Goal: Task Accomplishment & Management: Manage account settings

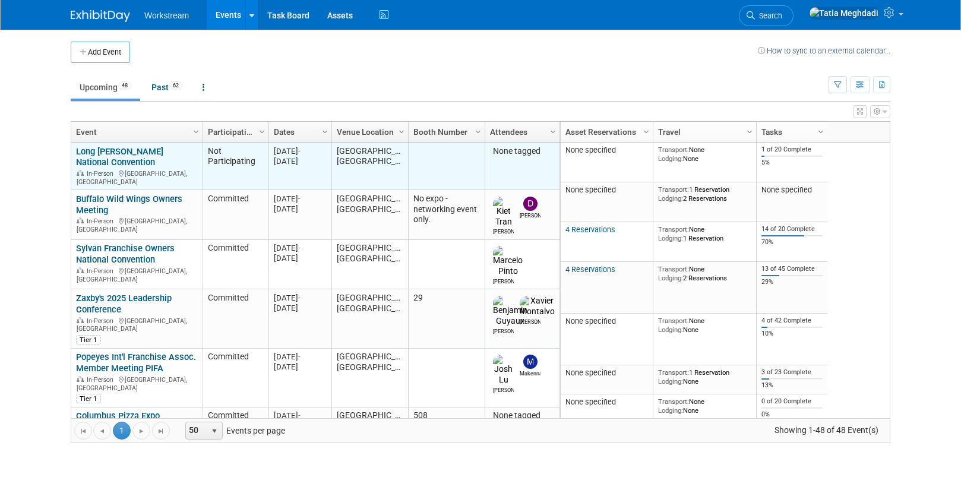
click at [149, 151] on link "Long [PERSON_NAME] National Convention" at bounding box center [119, 157] width 87 height 22
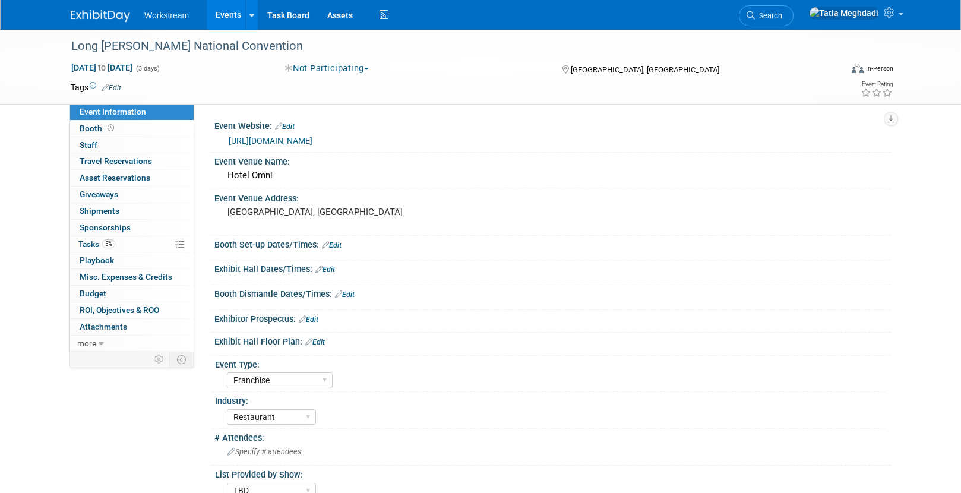
select select "Franchise"
select select "Restaurant"
select select "TBD"
select select "[PERSON_NAME]"
click at [133, 67] on span "Oct 12, 2025 to Oct 14, 2025" at bounding box center [102, 67] width 62 height 11
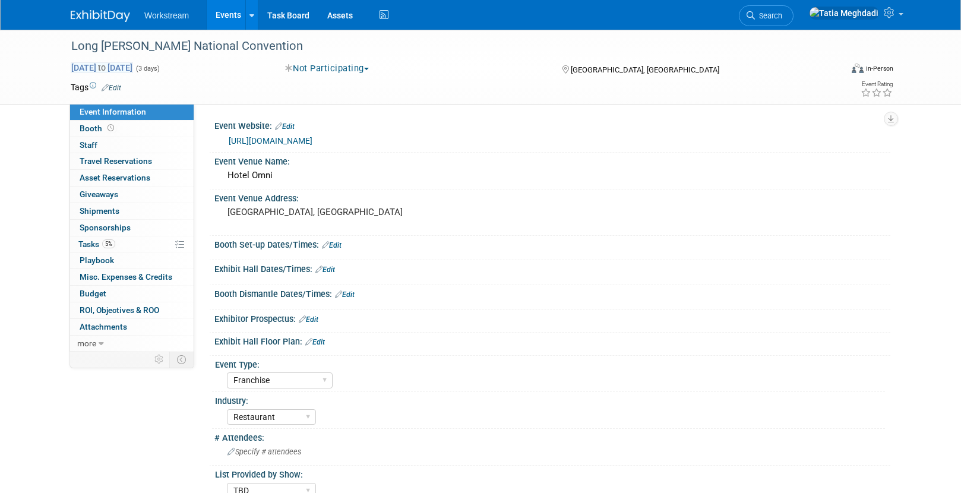
select select "9"
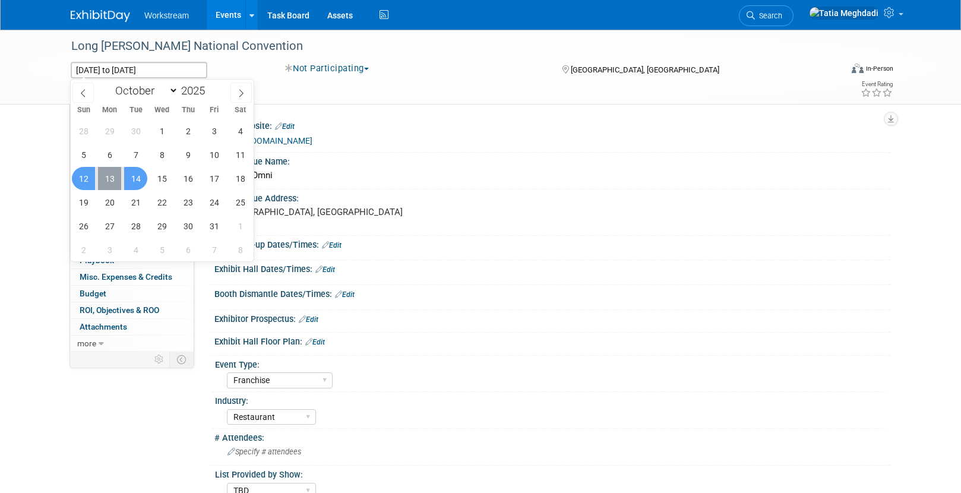
click at [108, 176] on span "13" at bounding box center [109, 178] width 23 height 23
type input "[DATE]"
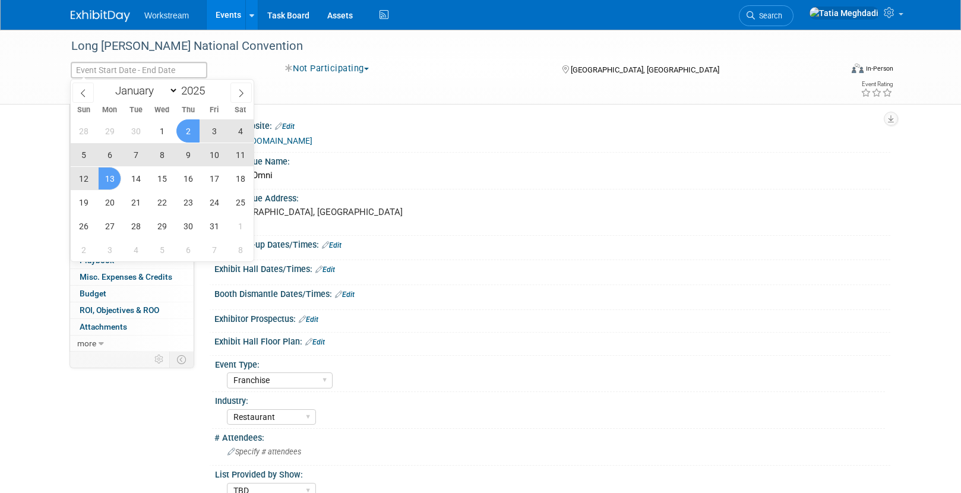
click at [236, 14] on link "Events" at bounding box center [228, 15] width 43 height 30
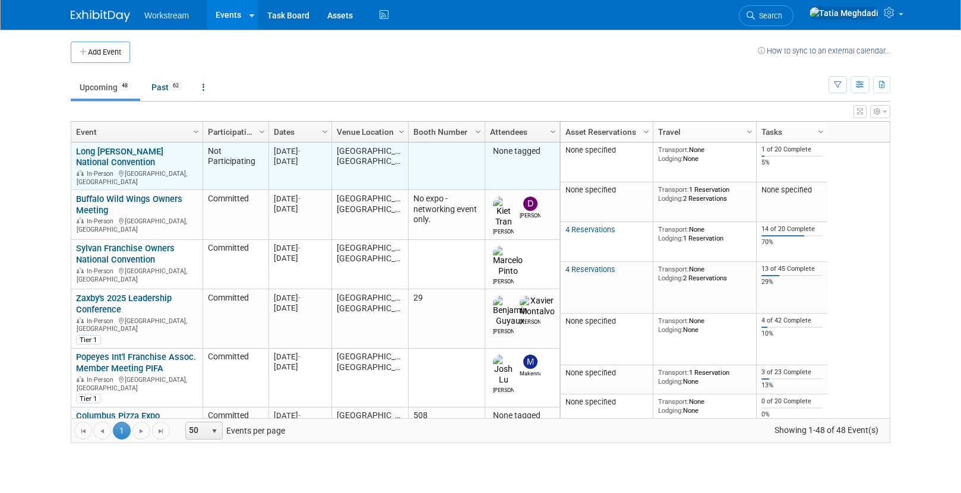
click at [158, 148] on link "Long [PERSON_NAME] National Convention" at bounding box center [119, 157] width 87 height 22
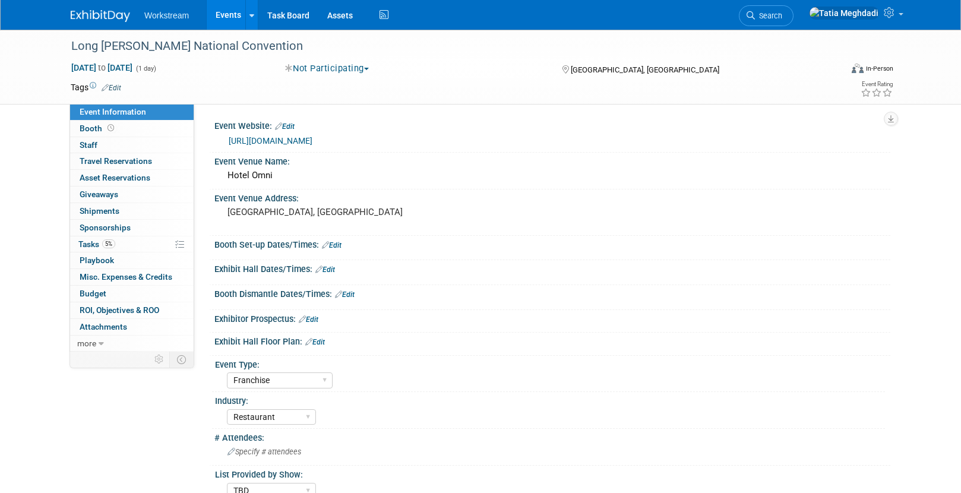
select select "Franchise"
select select "Restaurant"
select select "TBD"
select select "Tatia Meghdadi"
click at [133, 66] on span "Oct 13, 2025 to Oct 13, 2025" at bounding box center [102, 67] width 62 height 11
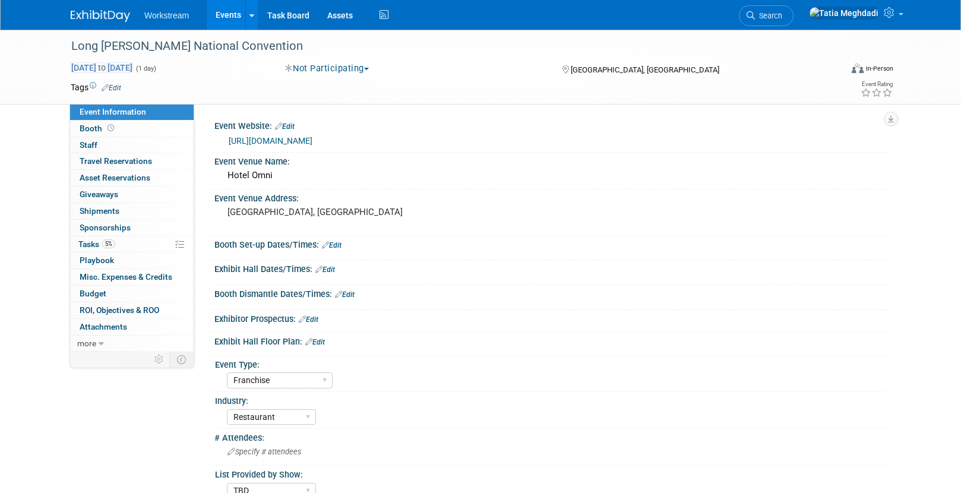
type input "[DATE]"
select select "9"
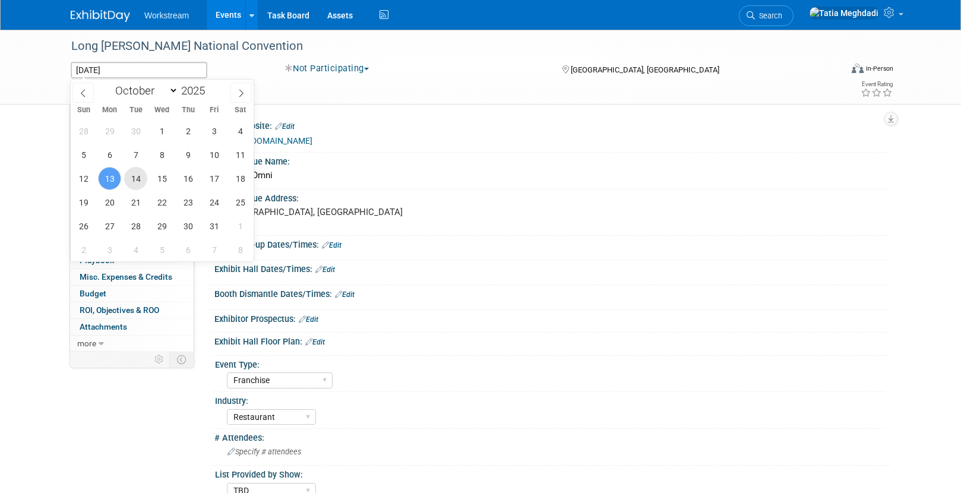
click at [137, 175] on span "14" at bounding box center [135, 178] width 23 height 23
type input "[DATE]"
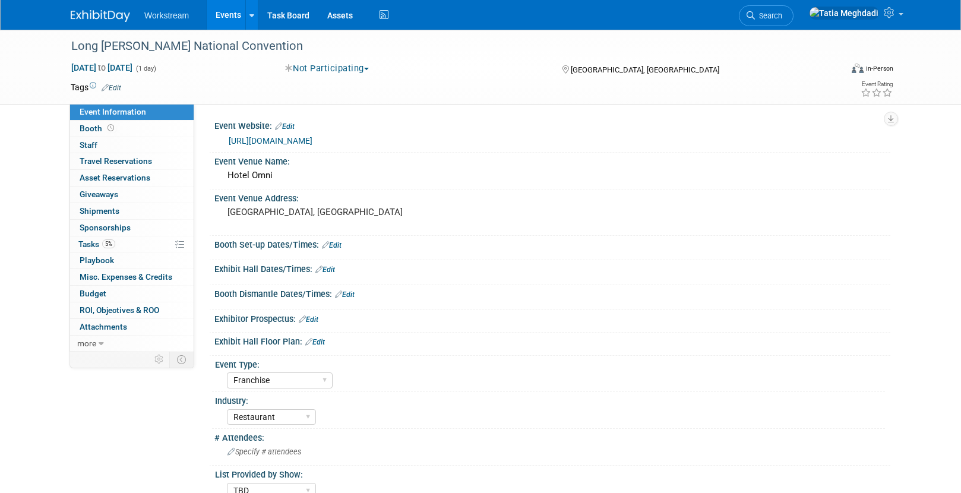
click at [209, 12] on link "Events" at bounding box center [228, 15] width 43 height 30
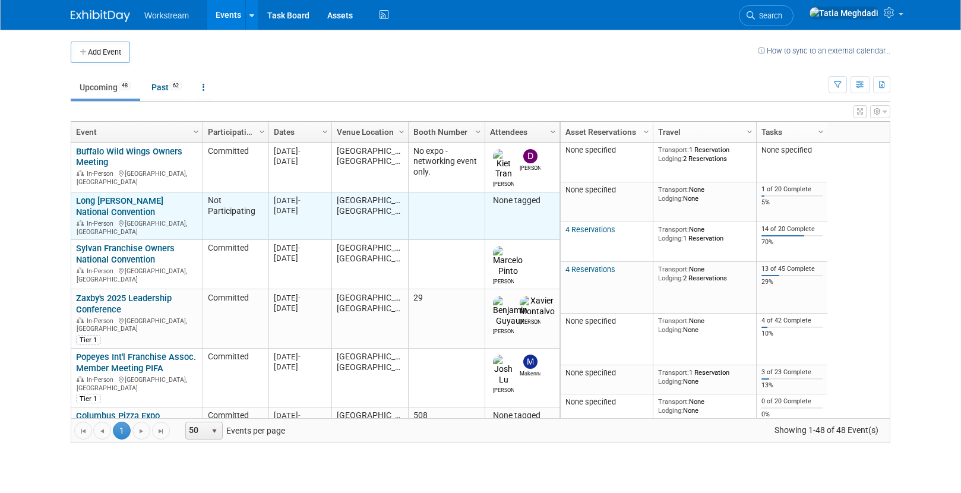
click at [154, 195] on link "Long [PERSON_NAME] National Convention" at bounding box center [119, 206] width 87 height 22
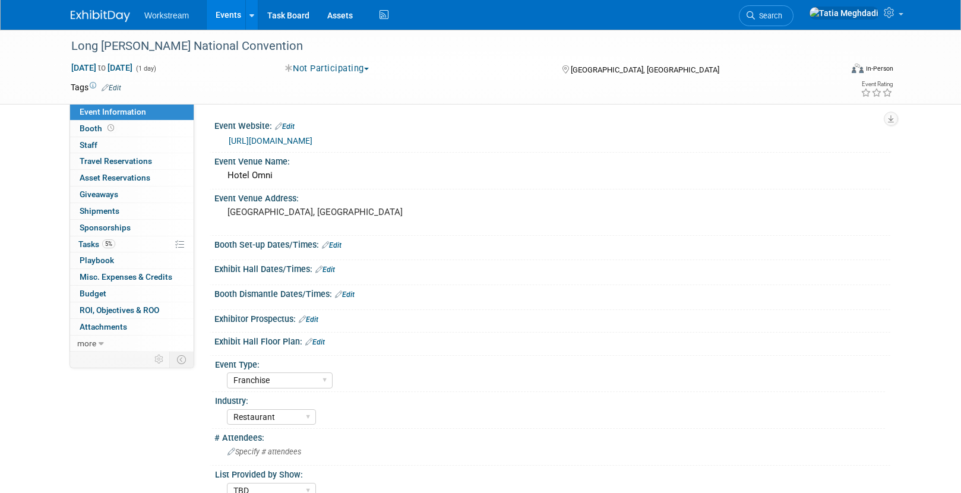
select select "Franchise"
select select "Restaurant"
select select "TBD"
select select "[PERSON_NAME]"
click at [93, 63] on span "Oct 14, 2025 to Oct 14, 2025" at bounding box center [102, 67] width 62 height 11
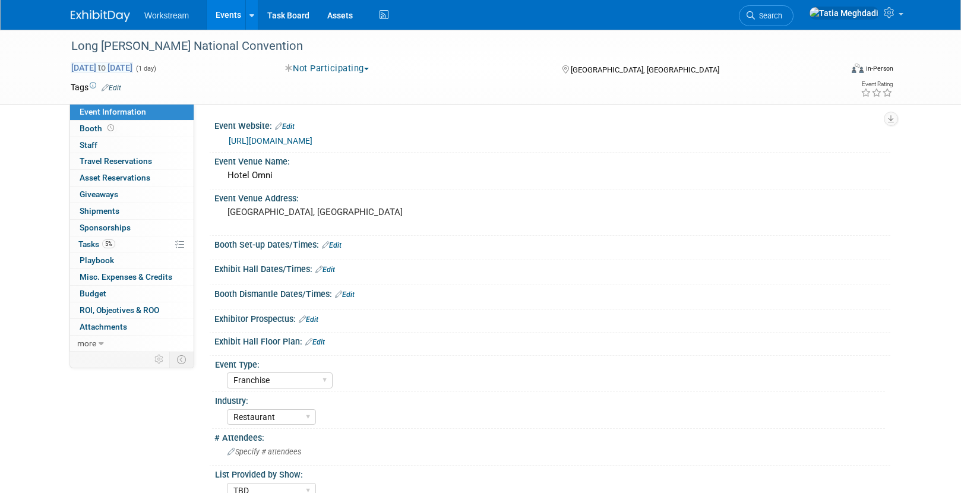
type input "Oct 14, 2025"
select select "9"
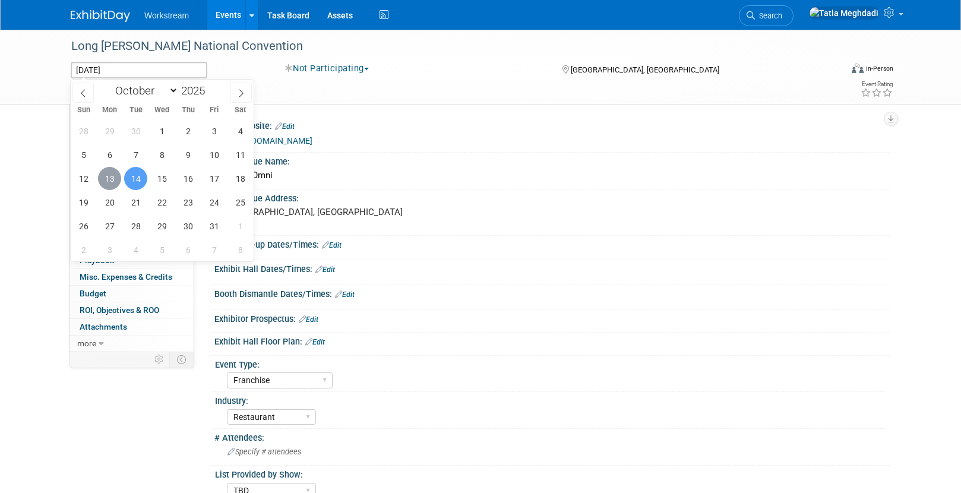
click at [105, 179] on span "13" at bounding box center [109, 178] width 23 height 23
type input "[DATE]"
click at [137, 179] on span "14" at bounding box center [135, 178] width 23 height 23
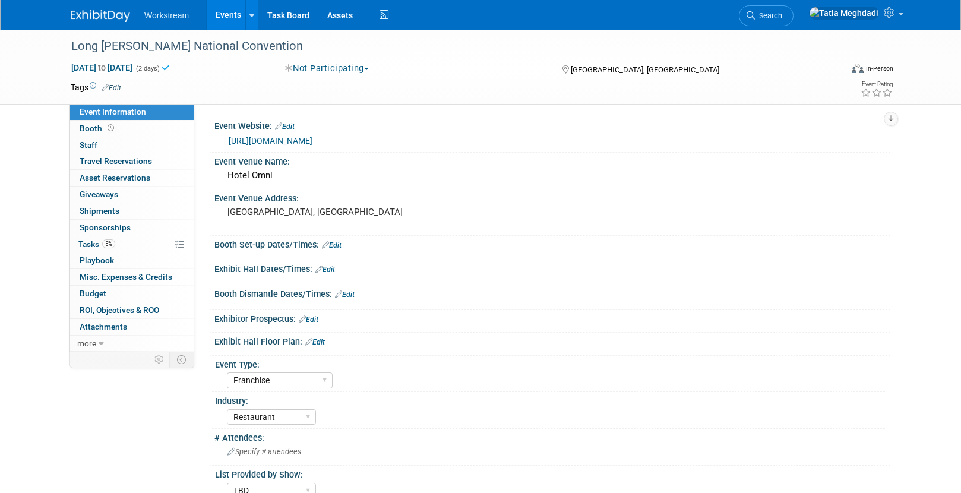
click at [236, 10] on link "Events" at bounding box center [228, 15] width 43 height 30
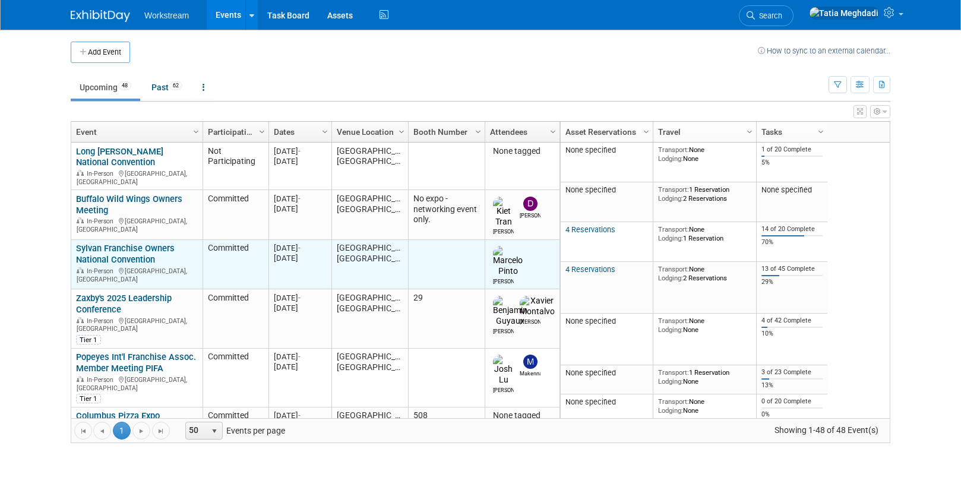
click at [128, 243] on link "Sylvan Franchise Owners National Convention" at bounding box center [125, 254] width 99 height 22
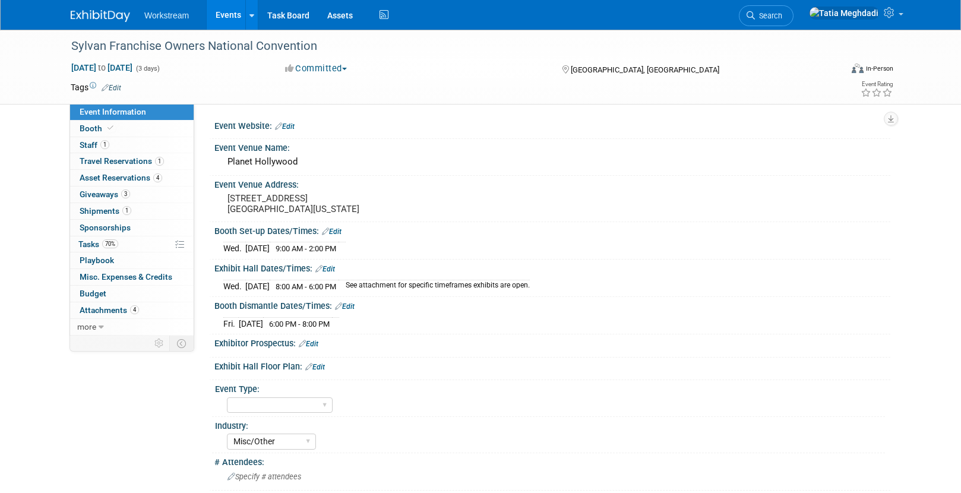
select select "Misc/Other"
select select "No"
select select "[PERSON_NAME]"
click at [135, 176] on span "Asset Reservations 4" at bounding box center [121, 178] width 83 height 10
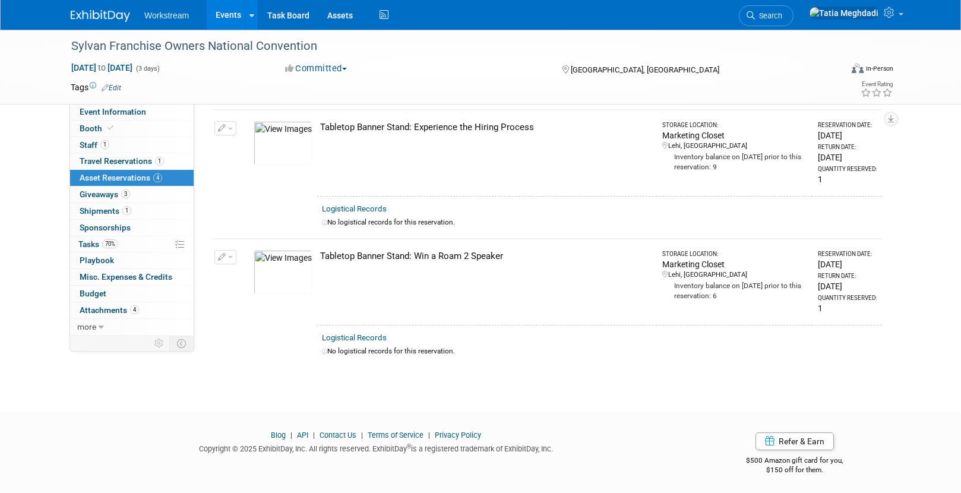
scroll to position [301, 0]
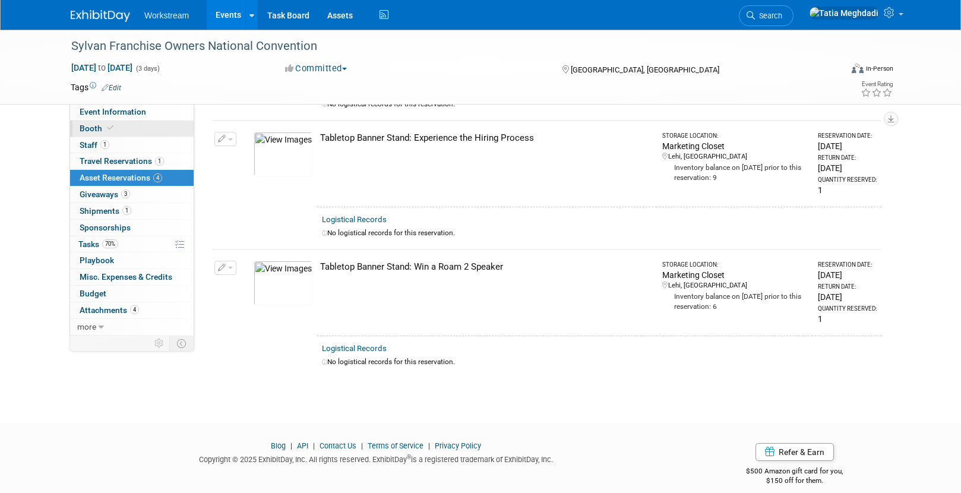
click at [91, 127] on span "Booth" at bounding box center [98, 129] width 36 height 10
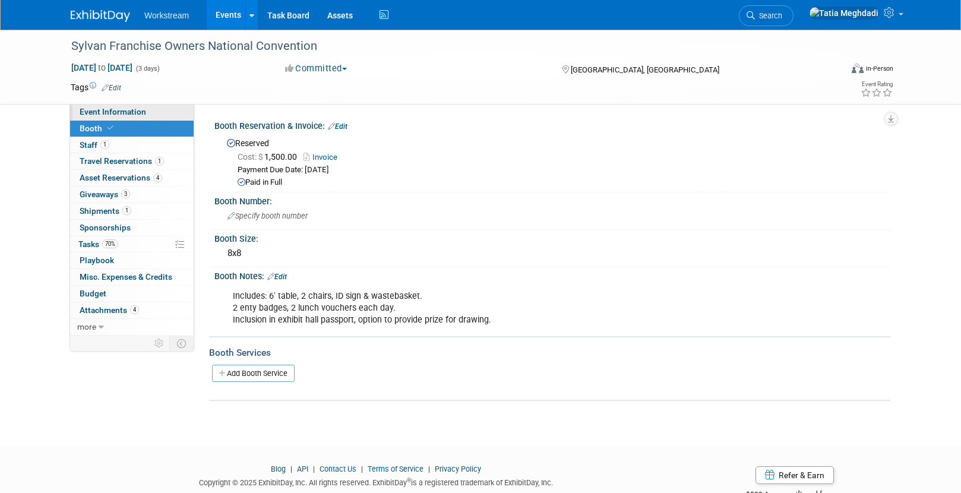
click at [91, 118] on link "Event Information" at bounding box center [132, 112] width 124 height 16
select select "Misc/Other"
select select "No"
select select "Tatia Meghdadi"
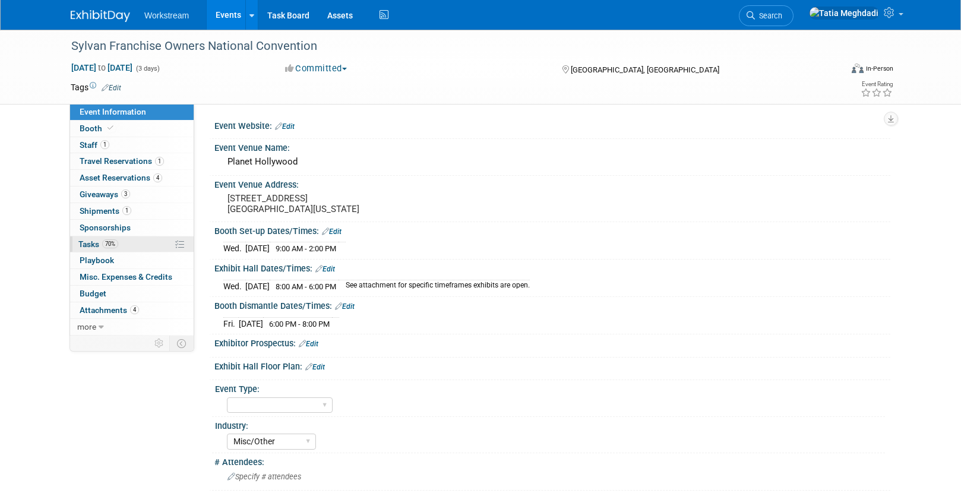
click at [91, 240] on span "Tasks 70%" at bounding box center [98, 244] width 40 height 10
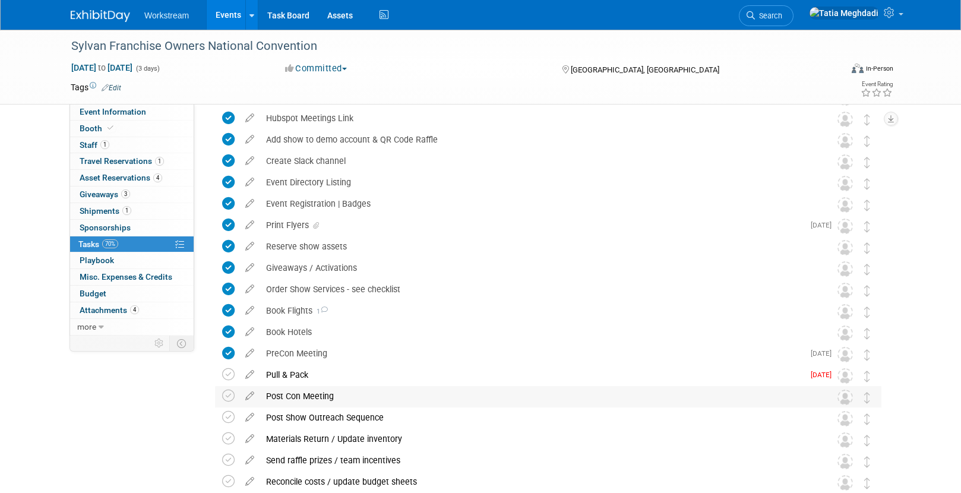
scroll to position [116, 0]
click at [225, 370] on icon at bounding box center [228, 373] width 12 height 12
click at [233, 14] on link "Events" at bounding box center [228, 15] width 43 height 30
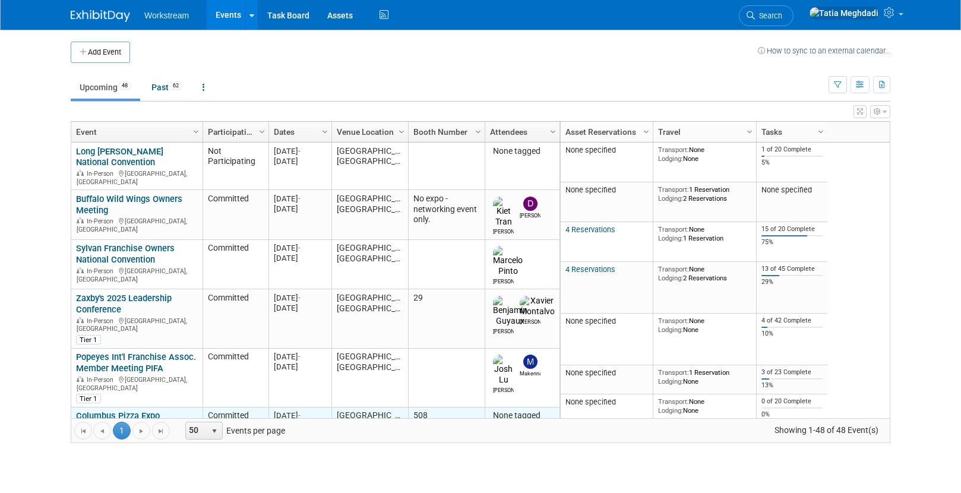
click at [116, 411] on link "Columbus Pizza Expo" at bounding box center [118, 416] width 84 height 11
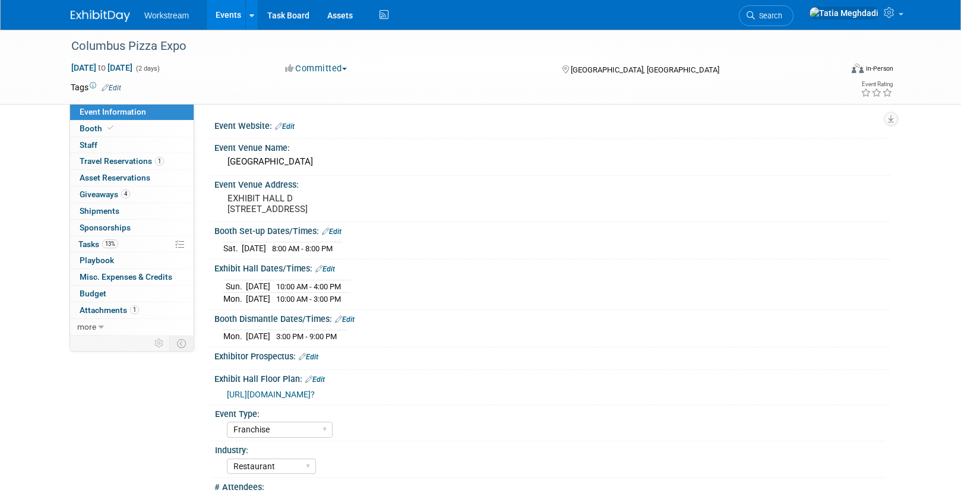
select select "Franchise"
select select "Restaurant"
select select "TBD"
select select "[PERSON_NAME]"
click at [90, 144] on span "Staff 0" at bounding box center [89, 145] width 18 height 10
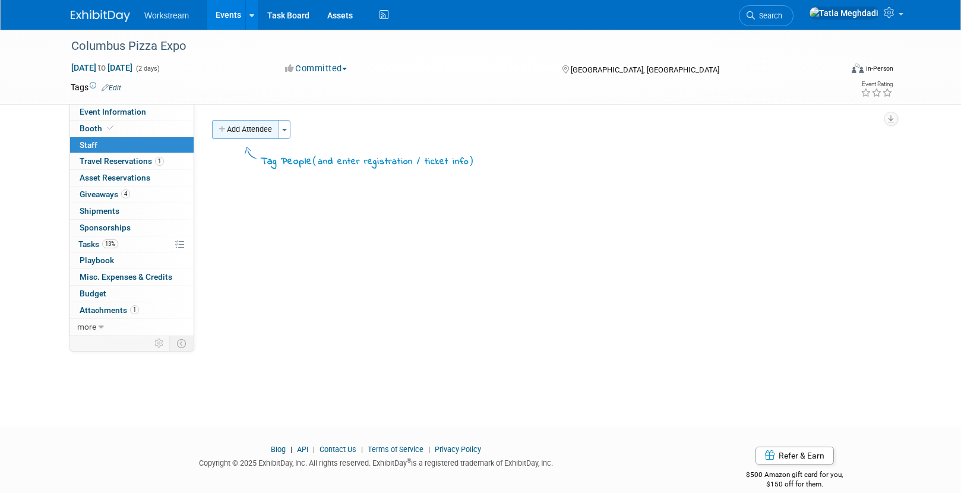
click at [224, 130] on icon "button" at bounding box center [223, 130] width 8 height 8
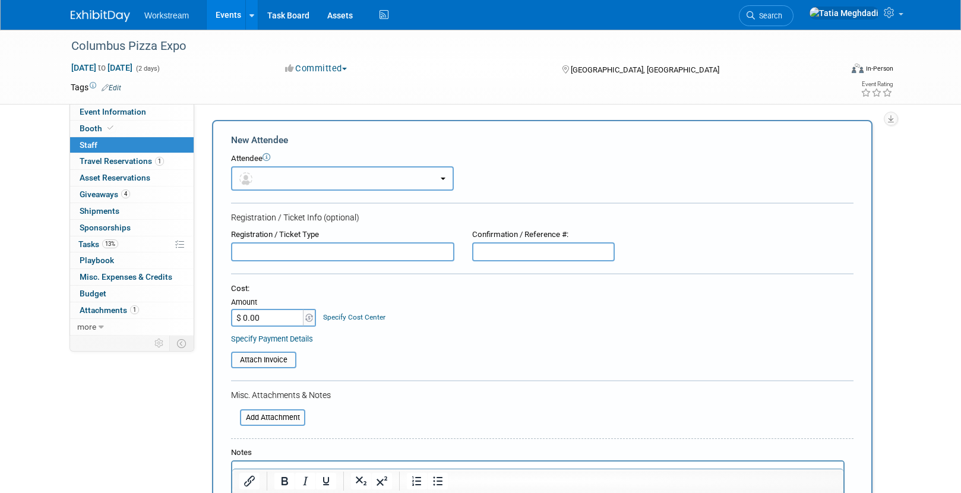
click at [273, 182] on button "button" at bounding box center [342, 178] width 223 height 24
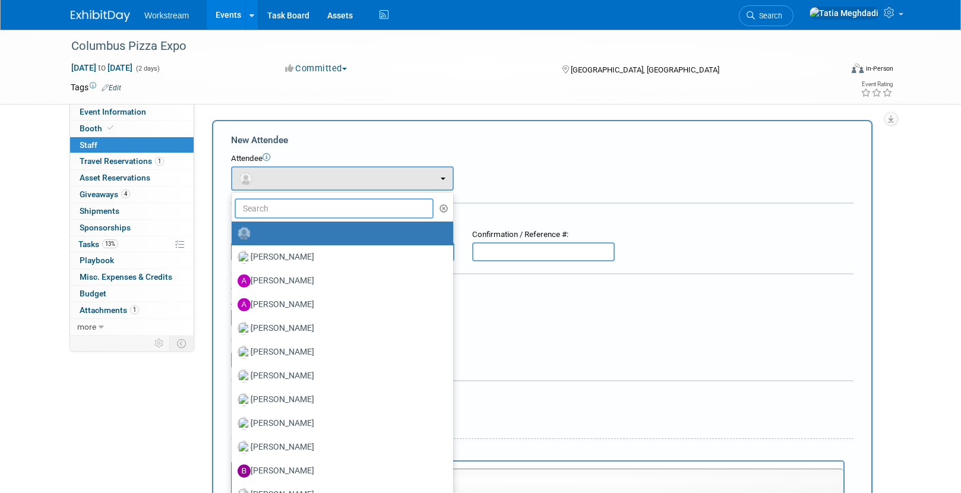
click at [259, 209] on input "text" at bounding box center [334, 208] width 199 height 20
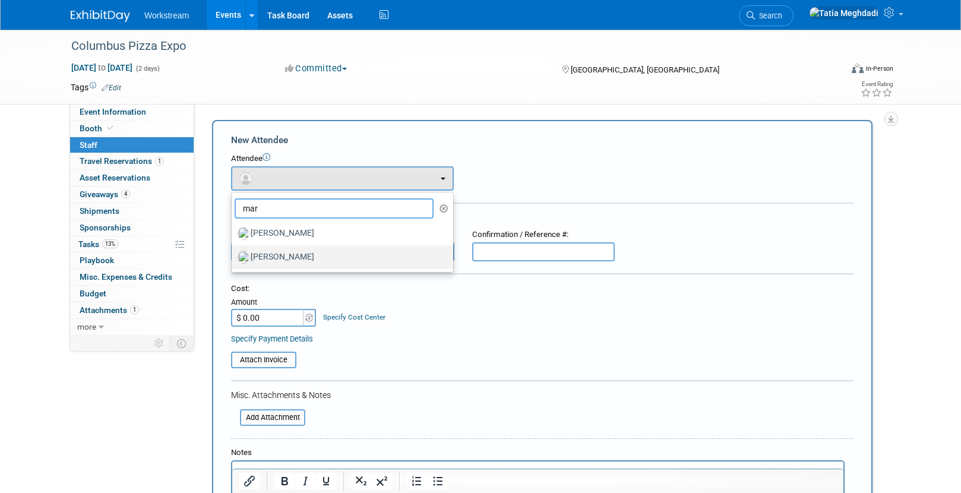
type input "mar"
click at [285, 258] on label "[PERSON_NAME]" at bounding box center [340, 257] width 204 height 19
click at [233, 258] on input "[PERSON_NAME]" at bounding box center [230, 256] width 8 height 8
select select "a0ddca07-3d4c-46da-a429-111b54b60b24"
select select "100"
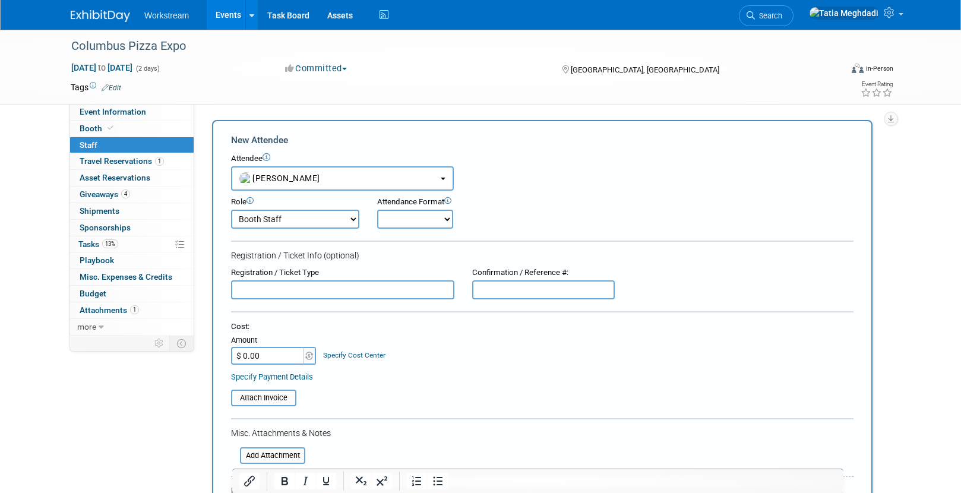
click at [415, 219] on select "Onsite Remote" at bounding box center [415, 219] width 76 height 19
select select "1"
click at [377, 210] on select "Onsite Remote" at bounding box center [415, 219] width 76 height 19
click at [304, 220] on select "Booth Staff Demonstrator Host Planner Presenter Sales Representative Set-up/Dis…" at bounding box center [295, 219] width 128 height 19
select select "1"
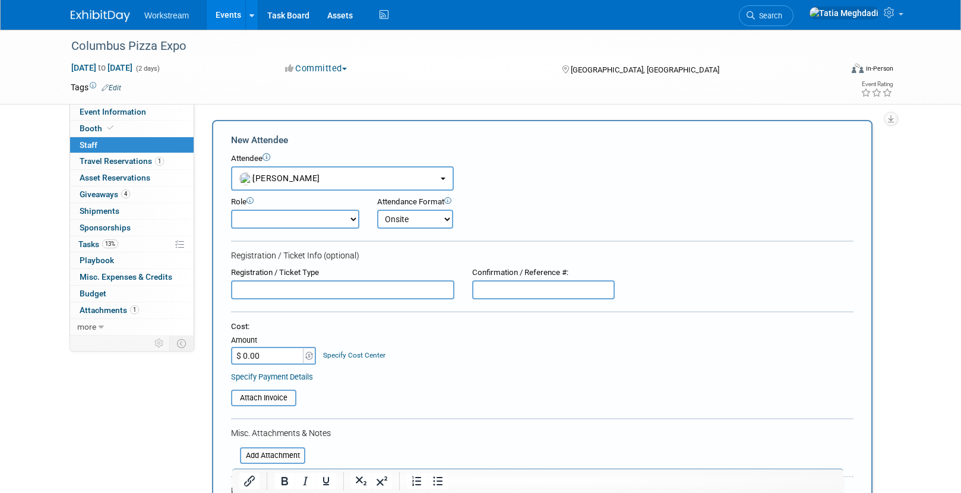
click at [231, 210] on select "Booth Staff Demonstrator Host Planner Presenter Sales Representative Set-up/Dis…" at bounding box center [295, 219] width 128 height 19
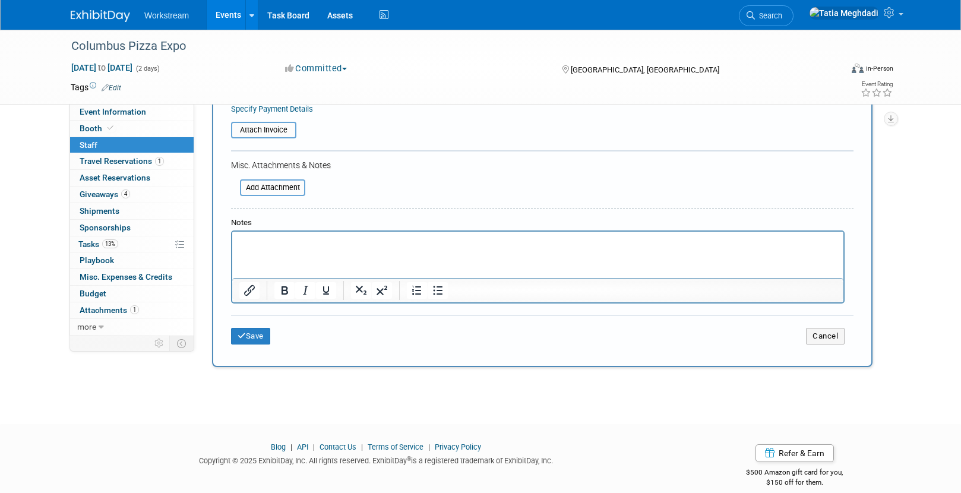
scroll to position [283, 0]
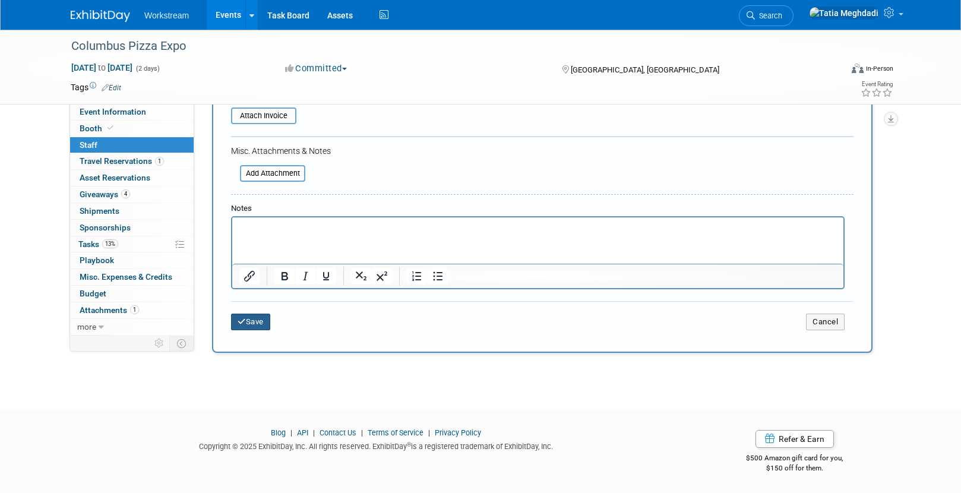
drag, startPoint x: 254, startPoint y: 315, endPoint x: 269, endPoint y: 312, distance: 14.6
click at [254, 314] on button "Save" at bounding box center [250, 322] width 39 height 17
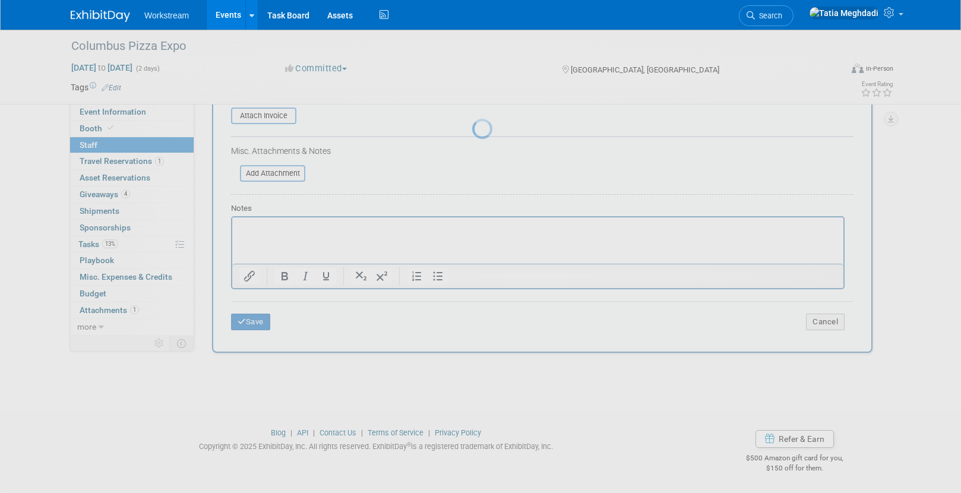
scroll to position [17, 0]
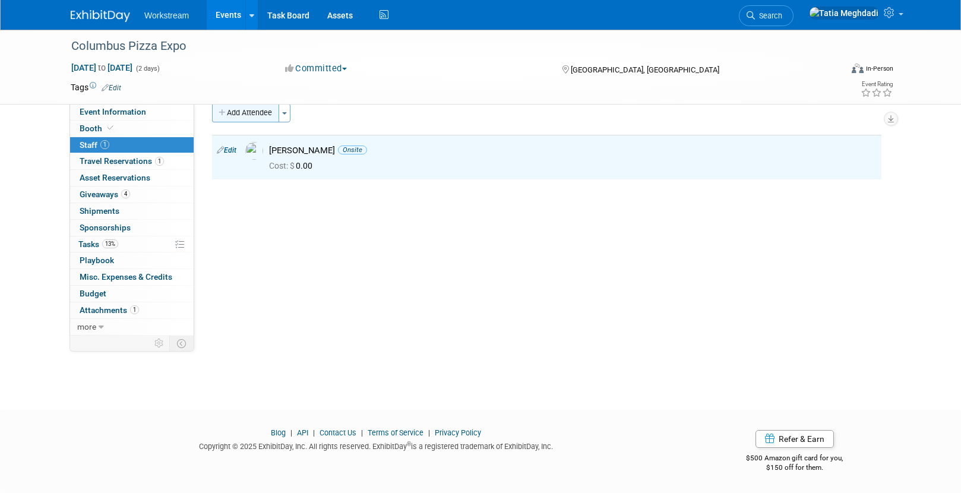
click at [242, 115] on button "Add Attendee" at bounding box center [245, 112] width 67 height 19
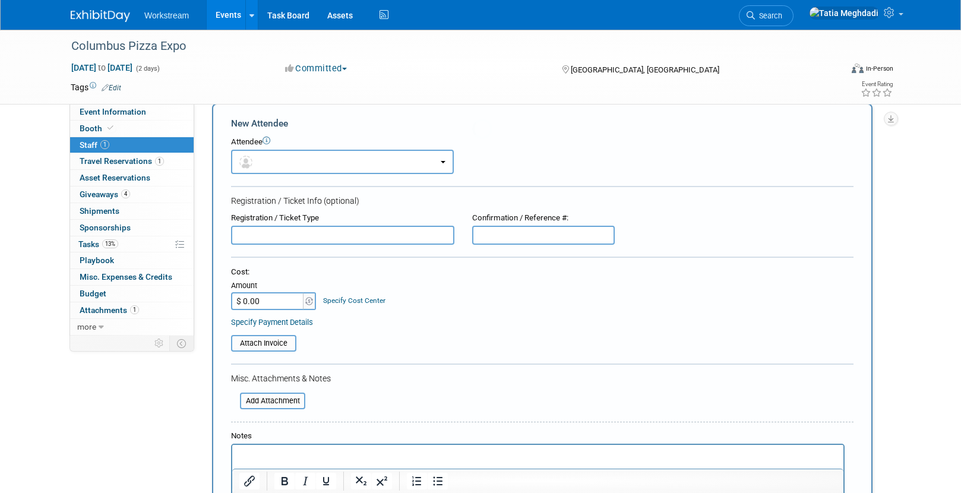
scroll to position [0, 0]
click at [254, 161] on span "button" at bounding box center [247, 162] width 17 height 10
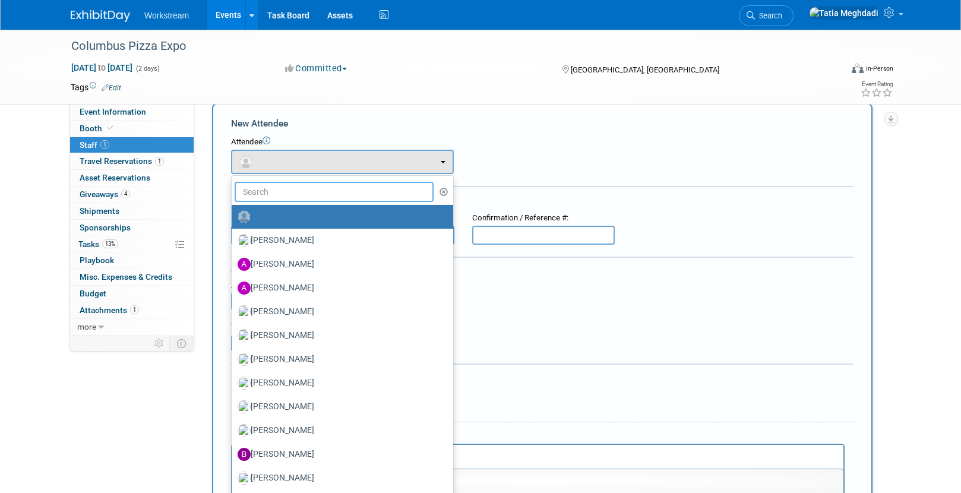
click at [273, 197] on input "text" at bounding box center [334, 192] width 199 height 20
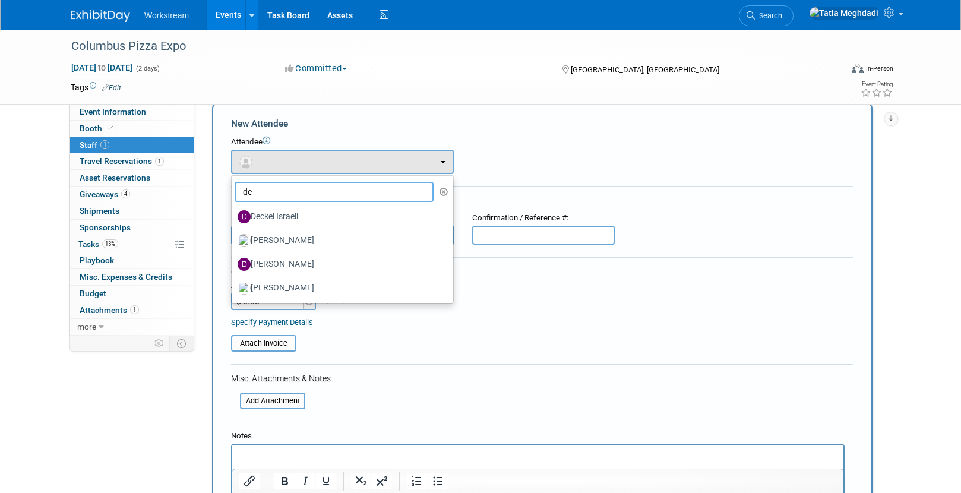
type input "d"
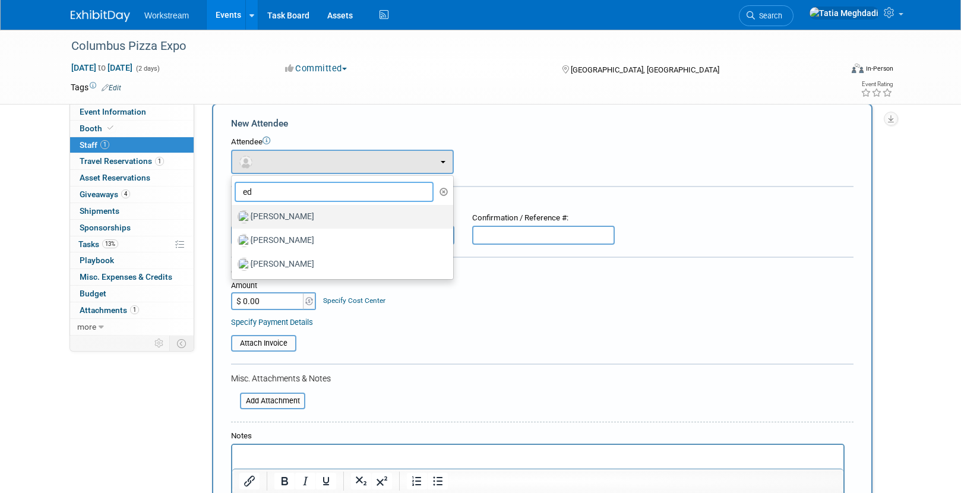
type input "ed"
drag, startPoint x: 276, startPoint y: 217, endPoint x: 264, endPoint y: 258, distance: 42.3
click at [276, 218] on label "[PERSON_NAME]" at bounding box center [340, 216] width 204 height 19
click at [233, 218] on input "[PERSON_NAME]" at bounding box center [230, 215] width 8 height 8
select select "8d889e9d-a163-4471-aa4a-f03f2dd74256"
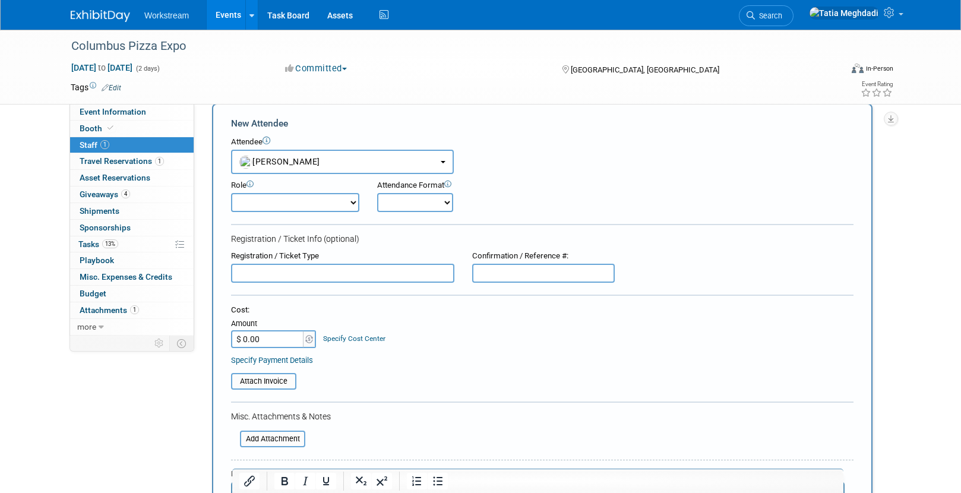
click at [433, 206] on select "Onsite Remote" at bounding box center [415, 202] width 76 height 19
select select "1"
click at [377, 193] on select "Onsite Remote" at bounding box center [415, 202] width 76 height 19
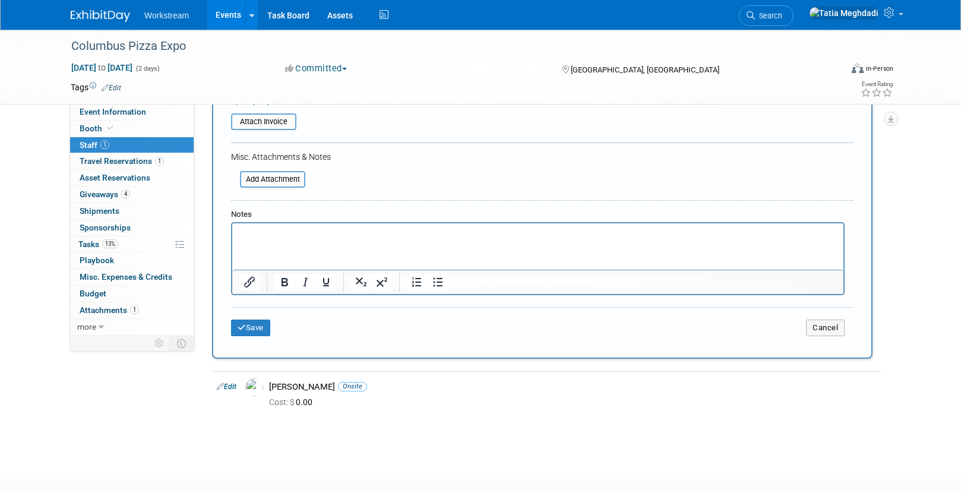
scroll to position [340, 0]
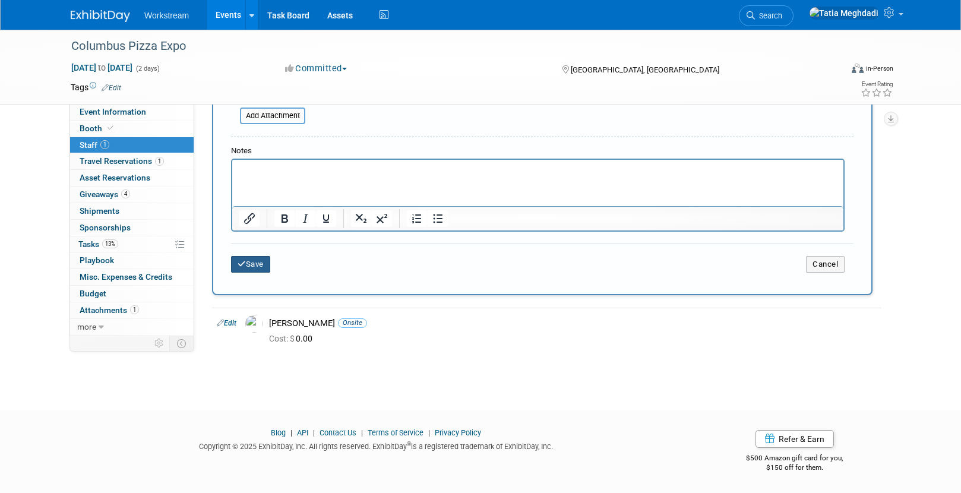
click at [256, 262] on button "Save" at bounding box center [250, 264] width 39 height 17
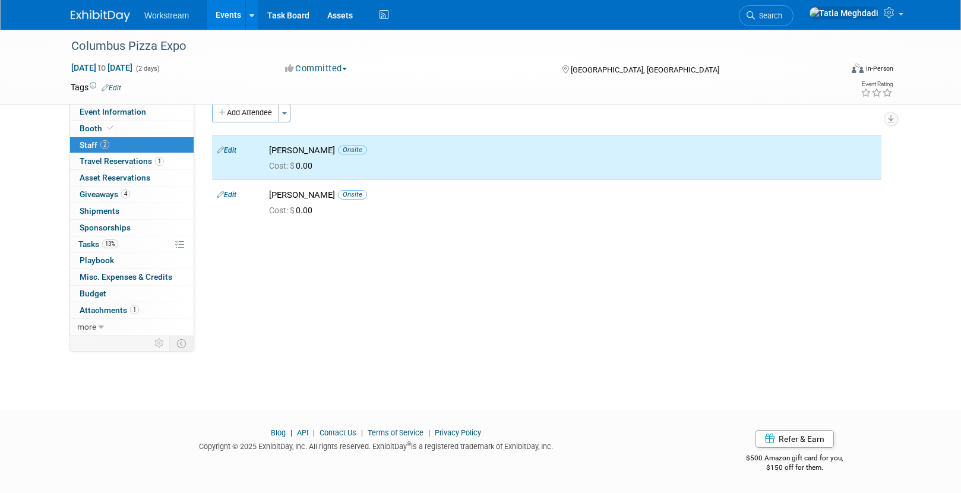
scroll to position [0, 0]
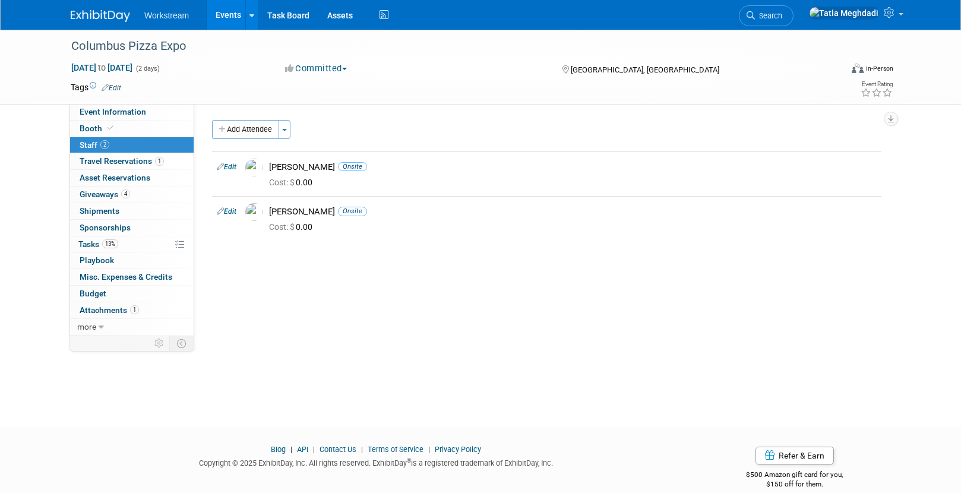
click at [225, 7] on link "Events" at bounding box center [228, 15] width 43 height 30
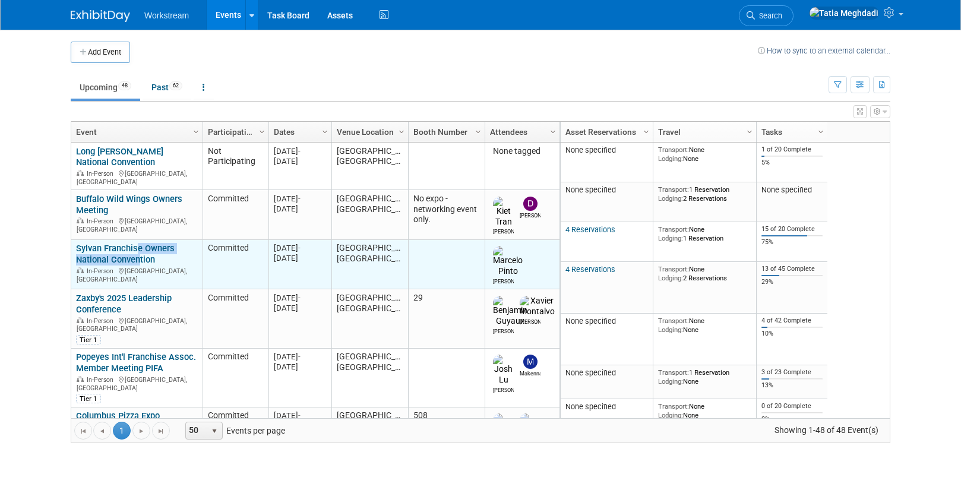
click at [133, 243] on div "Sylvan Franchise Owners National Convention In-Person [GEOGRAPHIC_DATA], [GEOGR…" at bounding box center [136, 263] width 121 height 40
click at [125, 243] on link "Sylvan Franchise Owners National Convention" at bounding box center [125, 254] width 99 height 22
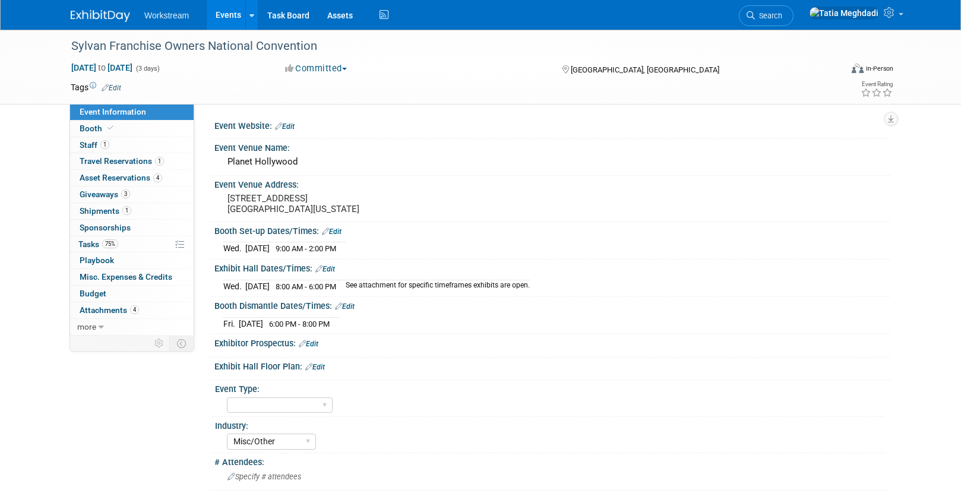
select select "Misc/Other"
select select "No"
select select "[PERSON_NAME]"
click at [105, 209] on span "Shipments 1" at bounding box center [106, 211] width 52 height 10
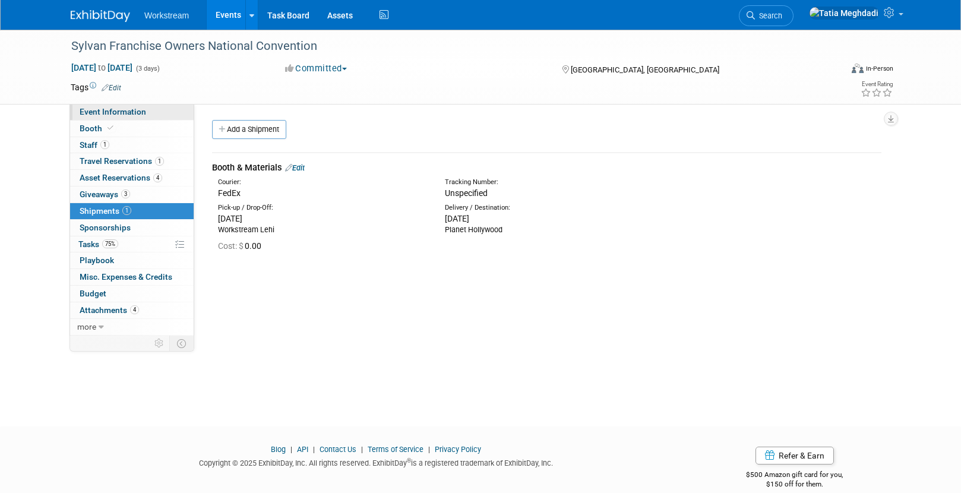
click at [93, 106] on link "Event Information" at bounding box center [132, 112] width 124 height 16
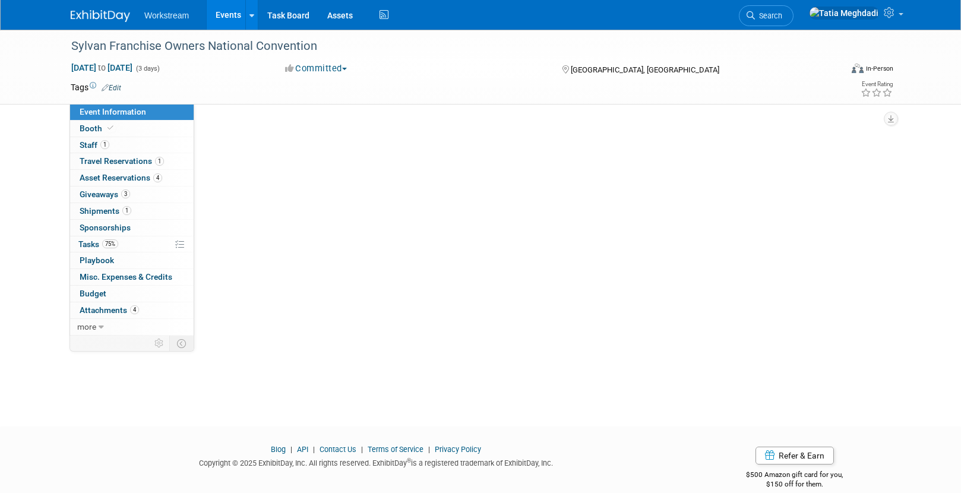
select select "Misc/Other"
select select "No"
select select "[PERSON_NAME]"
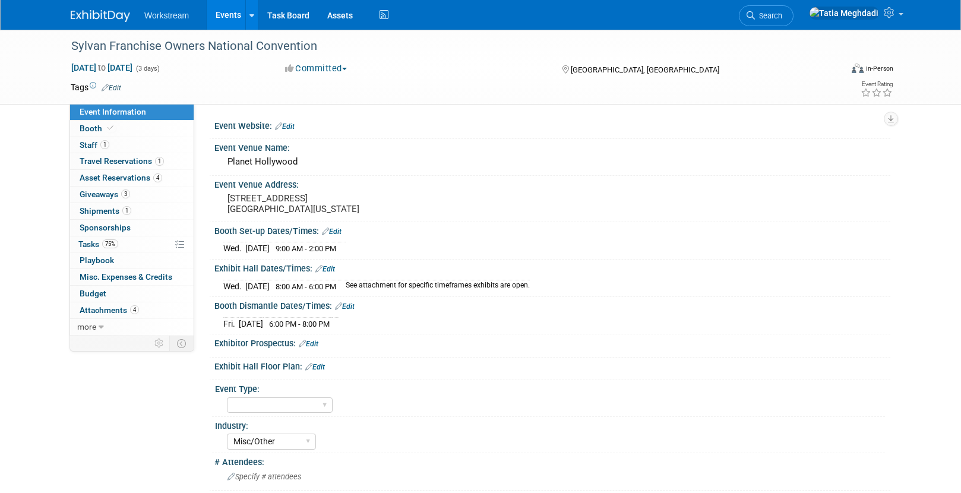
drag, startPoint x: 318, startPoint y: 210, endPoint x: 204, endPoint y: 198, distance: 114.1
click at [204, 198] on div "Event Website: Edit Event Venue Name: Planet [GEOGRAPHIC_DATA] Edit" at bounding box center [542, 220] width 696 height 232
click at [387, 181] on div "Event Venue Address:" at bounding box center [552, 183] width 676 height 15
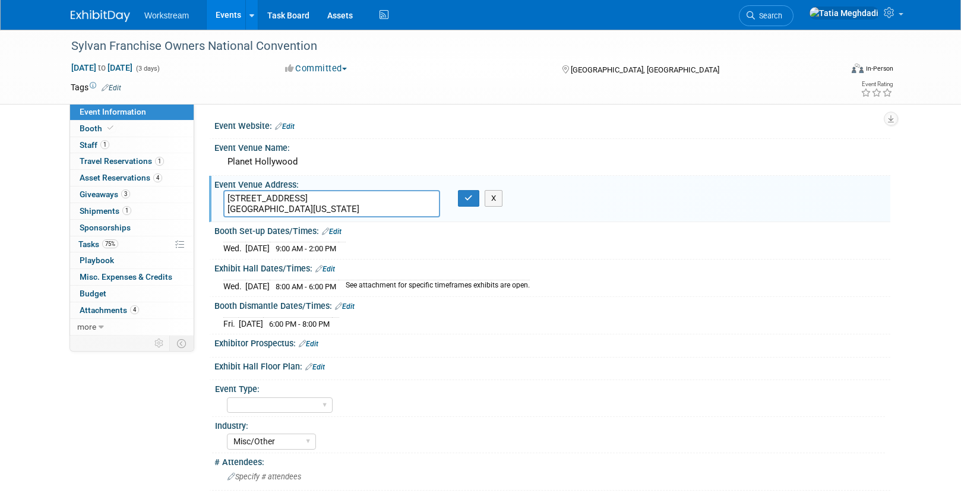
click at [357, 205] on textarea "[STREET_ADDRESS] [GEOGRAPHIC_DATA][US_STATE]" at bounding box center [331, 203] width 217 height 27
drag, startPoint x: 317, startPoint y: 206, endPoint x: 226, endPoint y: 196, distance: 90.8
click at [225, 196] on textarea "[STREET_ADDRESS] [GEOGRAPHIC_DATA][US_STATE]" at bounding box center [331, 203] width 217 height 27
click at [108, 214] on span "Shipments 1" at bounding box center [106, 211] width 52 height 10
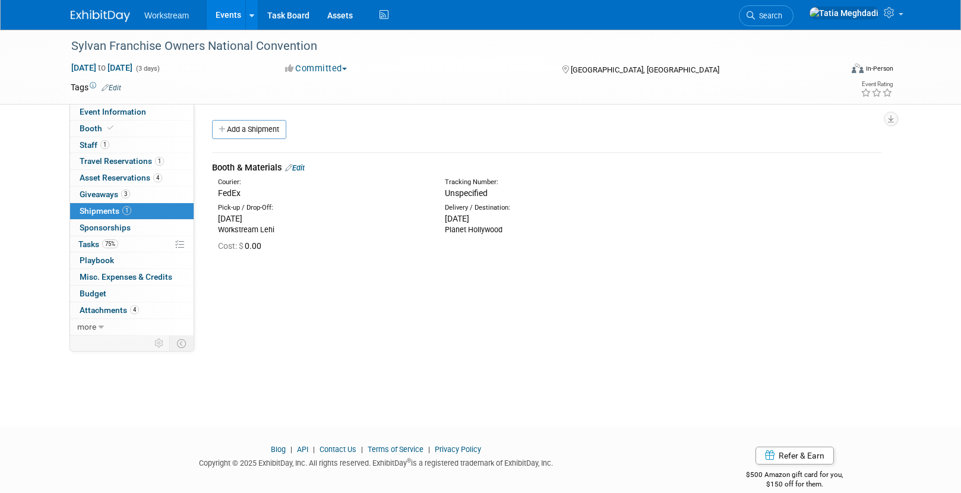
click at [304, 165] on link "Edit" at bounding box center [295, 167] width 20 height 9
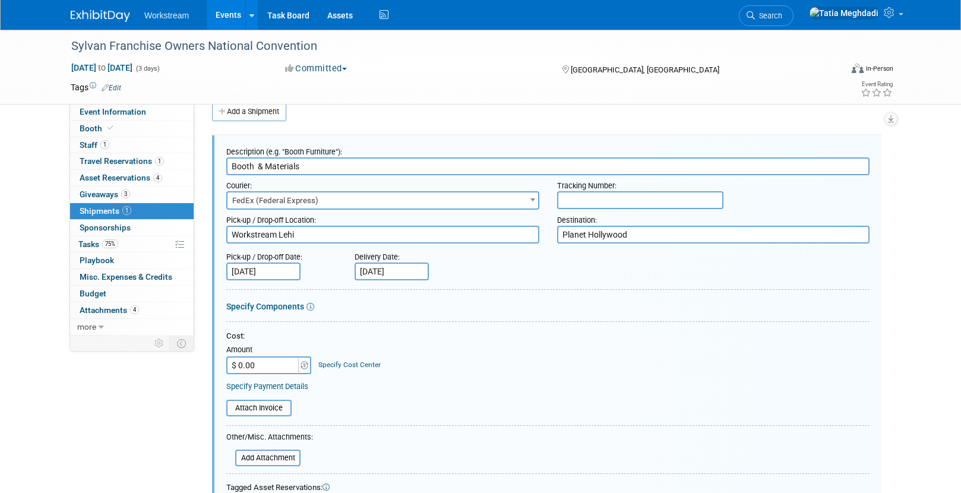
click at [583, 196] on input "text" at bounding box center [640, 200] width 166 height 18
paste input "885131268222"
type input "885131268222"
click at [700, 138] on div "Description (e.g. "Booth Furniture"): Booth & Materials Courier: 007EX 17 Post …" at bounding box center [547, 391] width 670 height 512
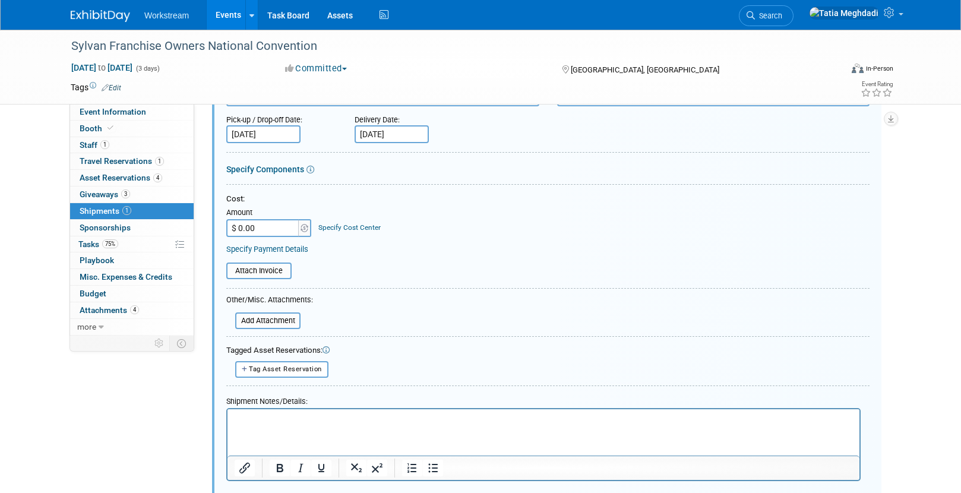
scroll to position [225, 0]
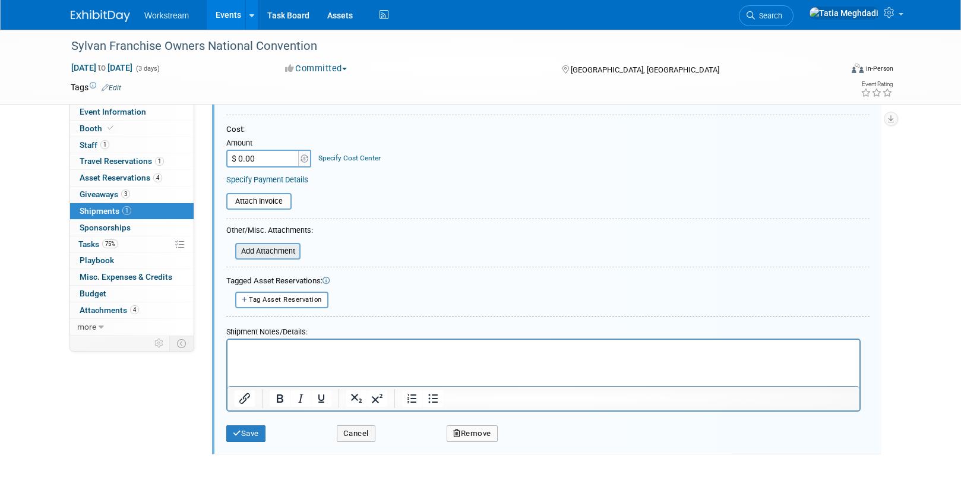
click at [276, 246] on input "file" at bounding box center [228, 251] width 141 height 14
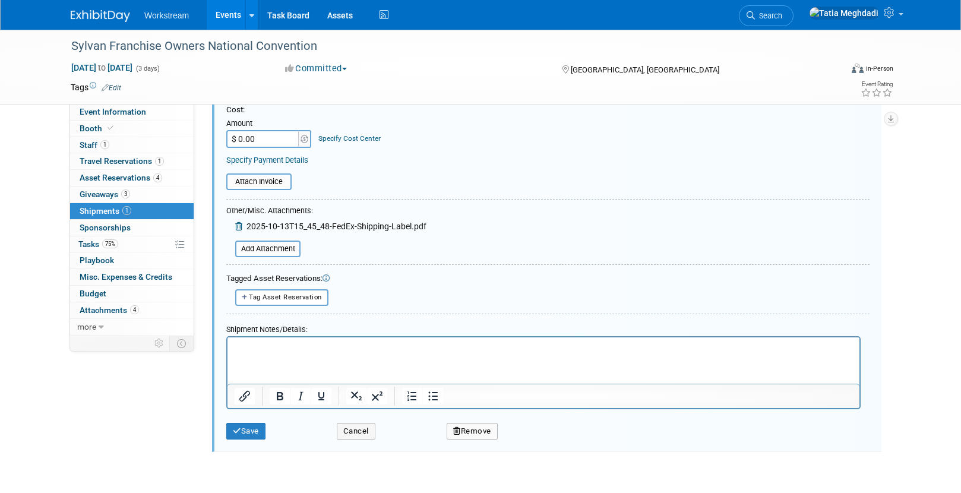
scroll to position [332, 0]
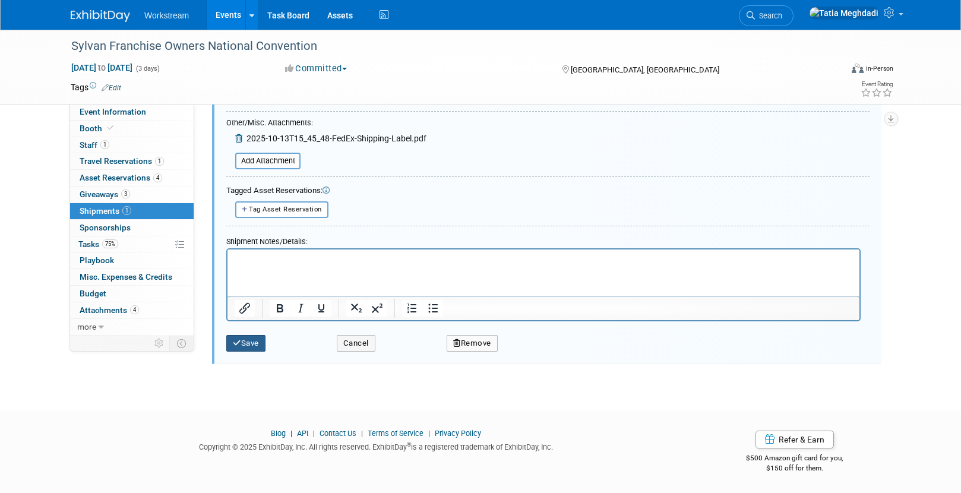
click at [260, 346] on button "Save" at bounding box center [245, 343] width 39 height 17
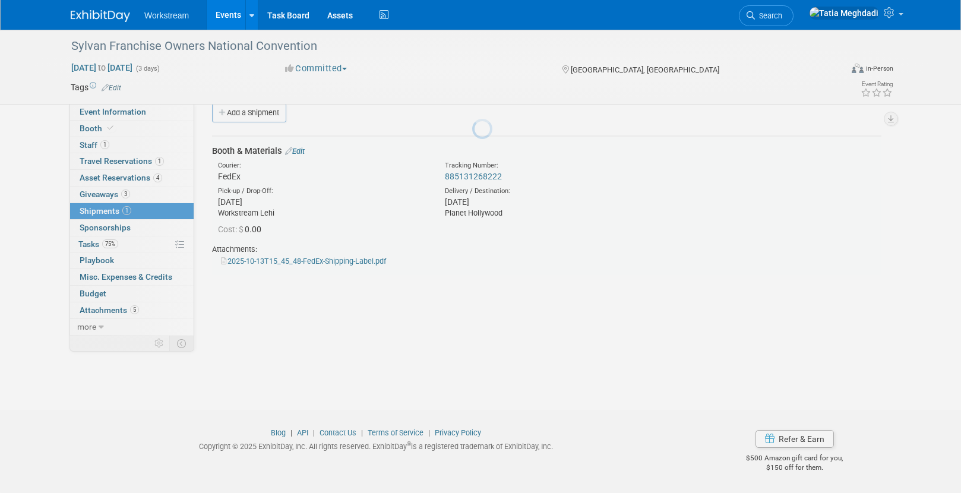
scroll to position [17, 0]
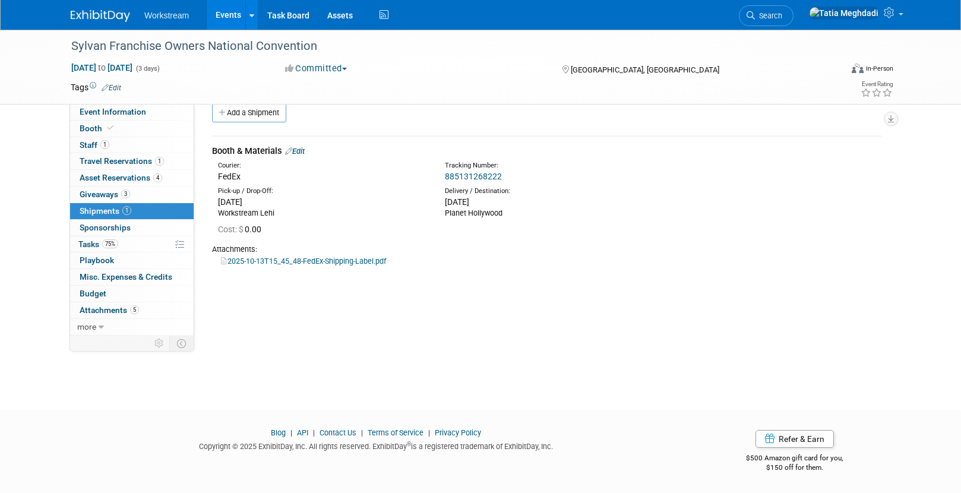
click at [342, 315] on div "Event Website: Edit Event Venue Name: Planet [GEOGRAPHIC_DATA]" at bounding box center [542, 203] width 696 height 232
